Goal: Task Accomplishment & Management: Use online tool/utility

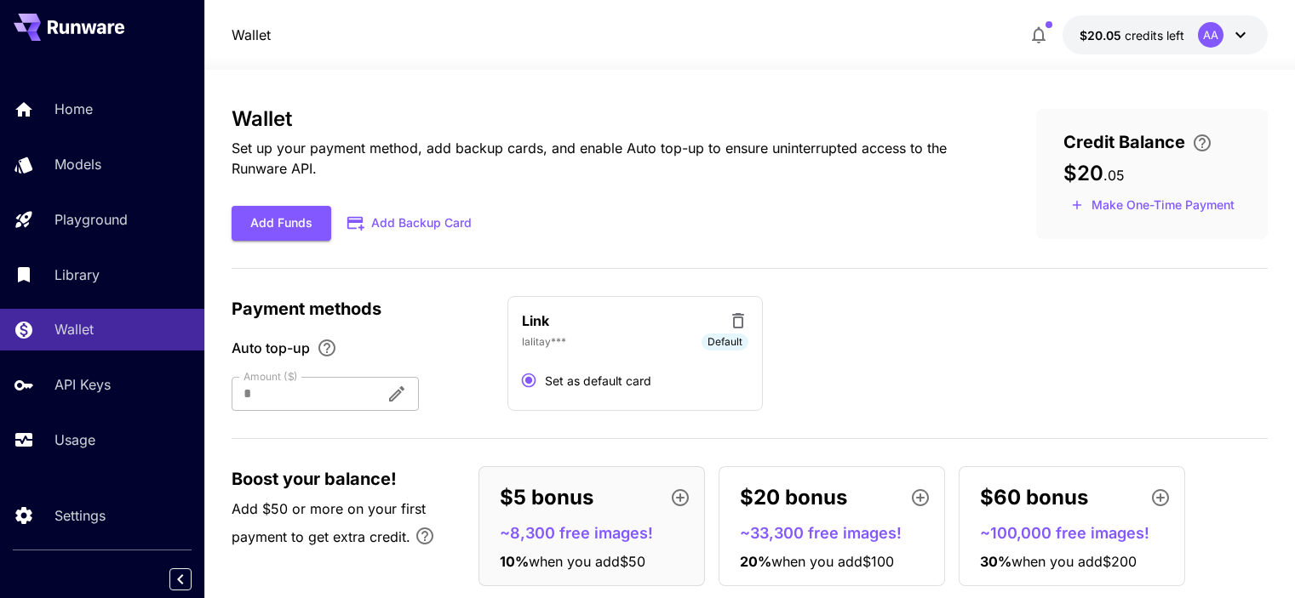
scroll to position [38, 0]
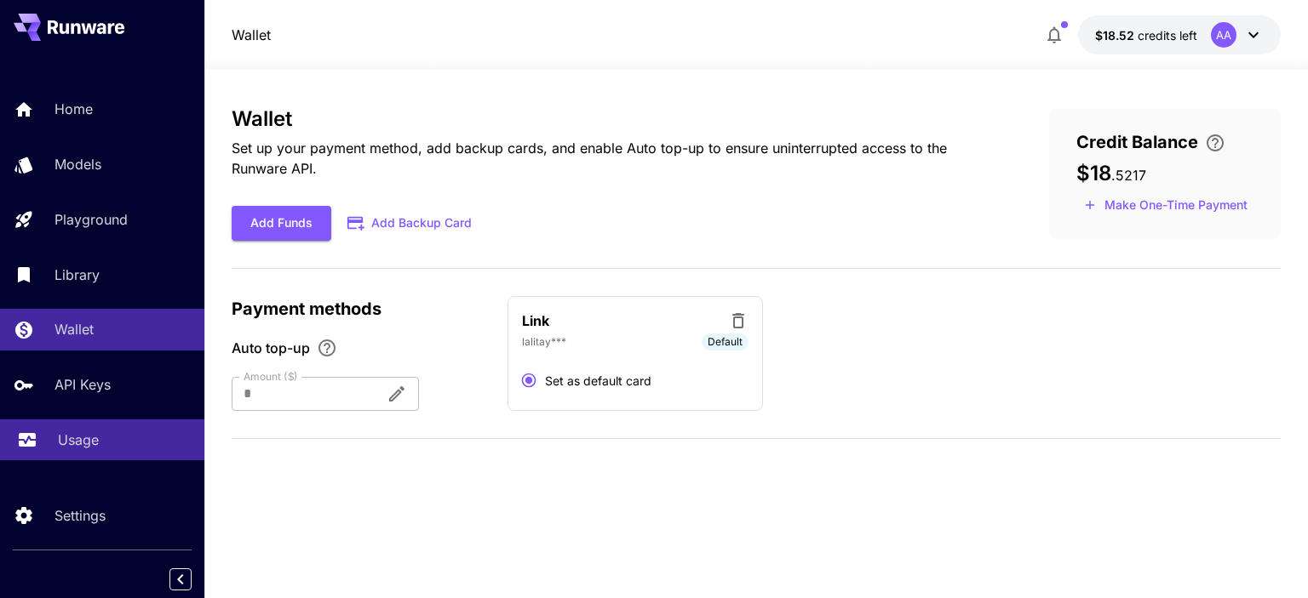
click at [120, 438] on div "Usage" at bounding box center [124, 440] width 133 height 20
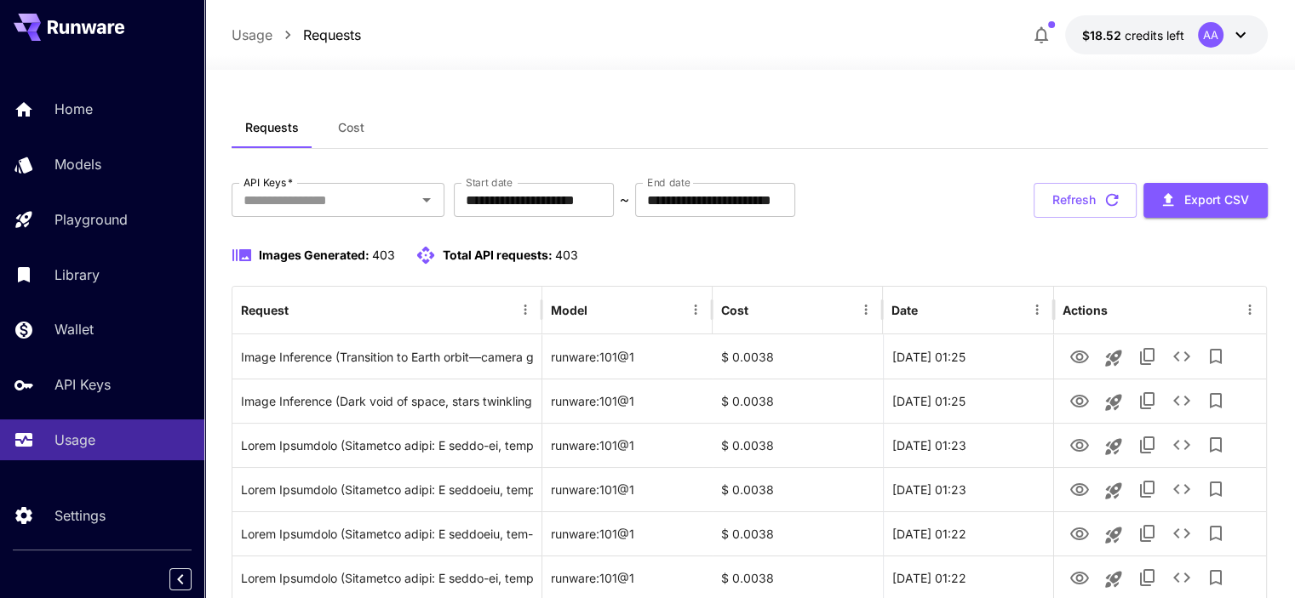
click at [353, 132] on span "Cost" at bounding box center [351, 127] width 26 height 15
